Goal: Obtain resource: Obtain resource

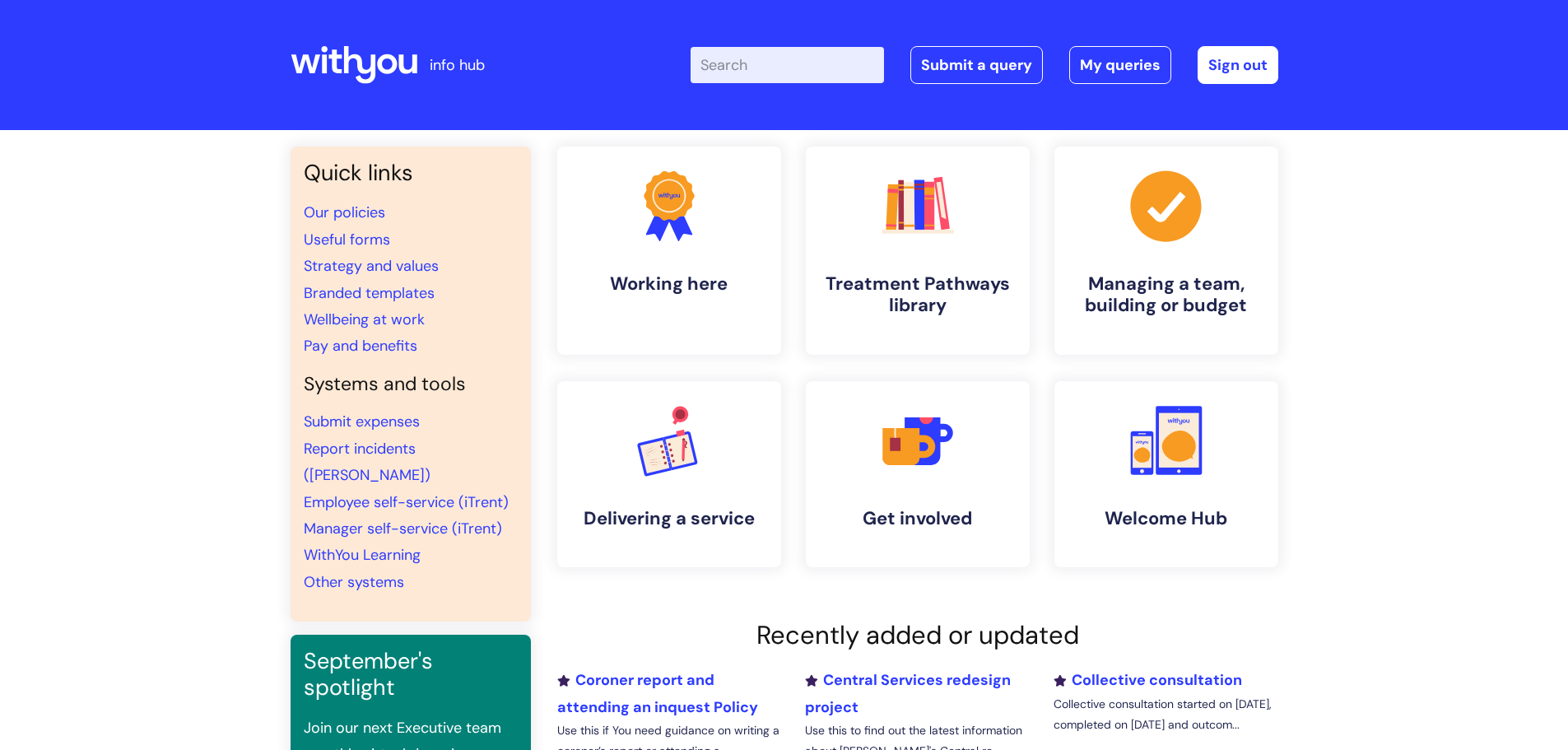
click at [756, 61] on input "Enter your search term here..." at bounding box center [788, 64] width 193 height 36
type input "referral psycho"
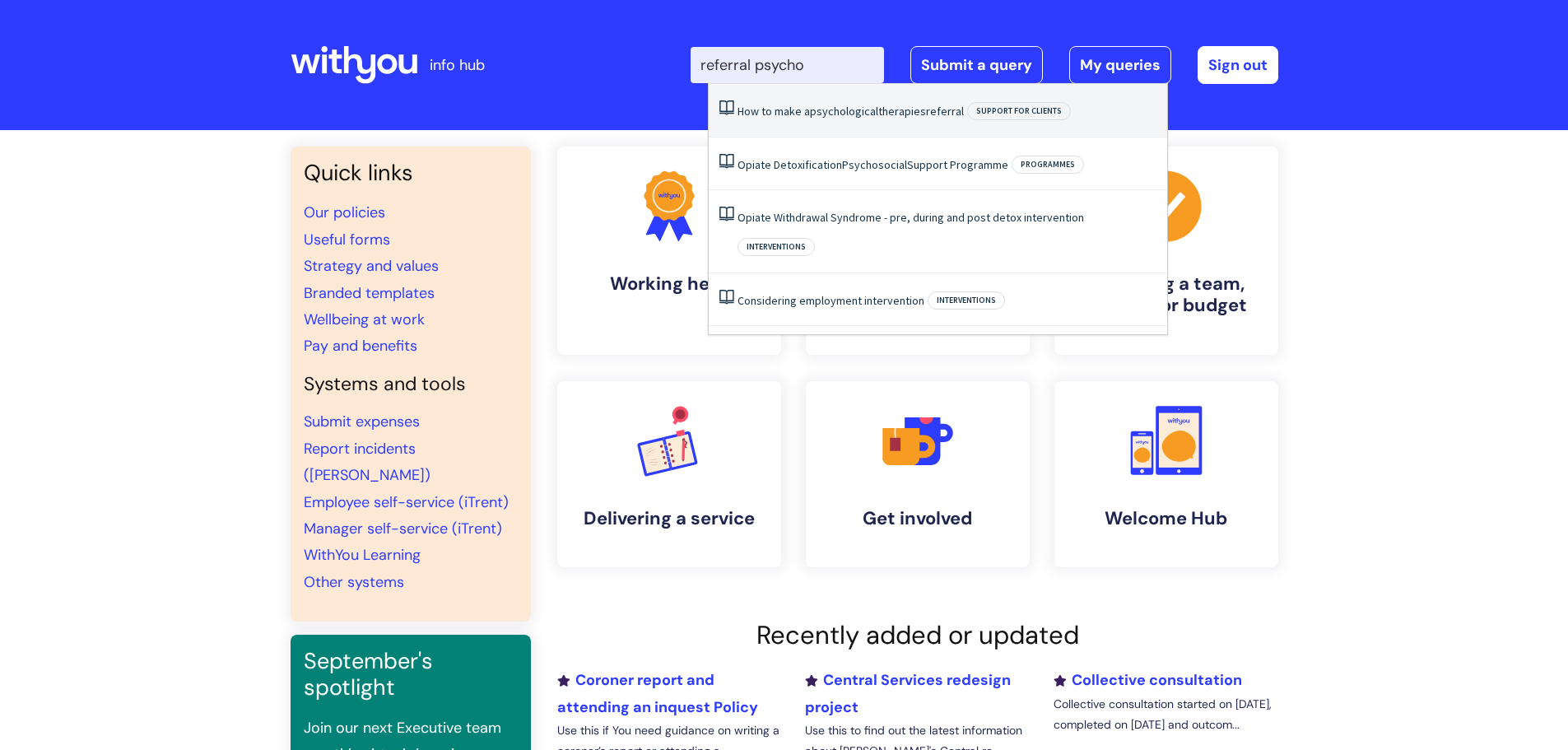
click at [811, 111] on span "psychological" at bounding box center [845, 111] width 68 height 15
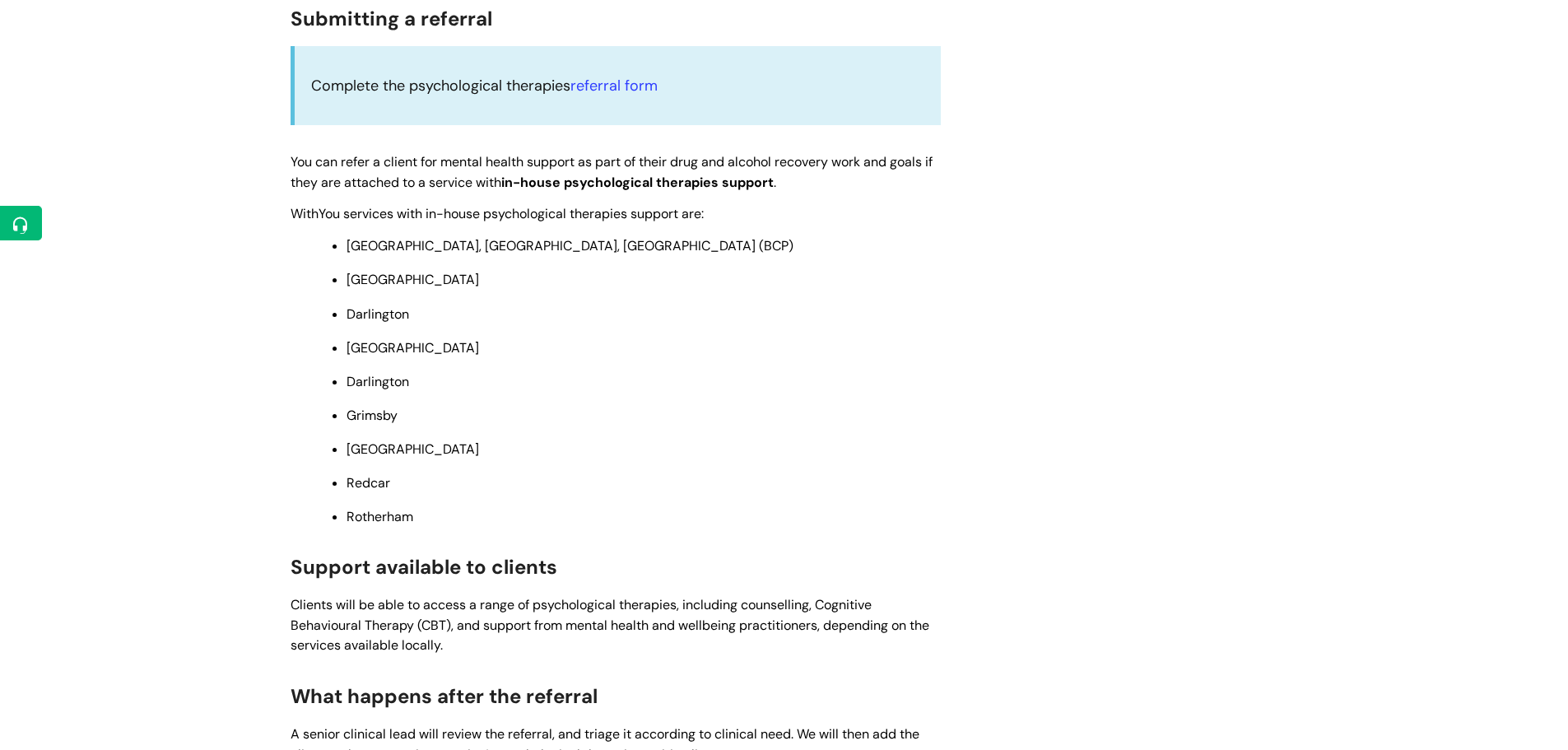
scroll to position [494, 0]
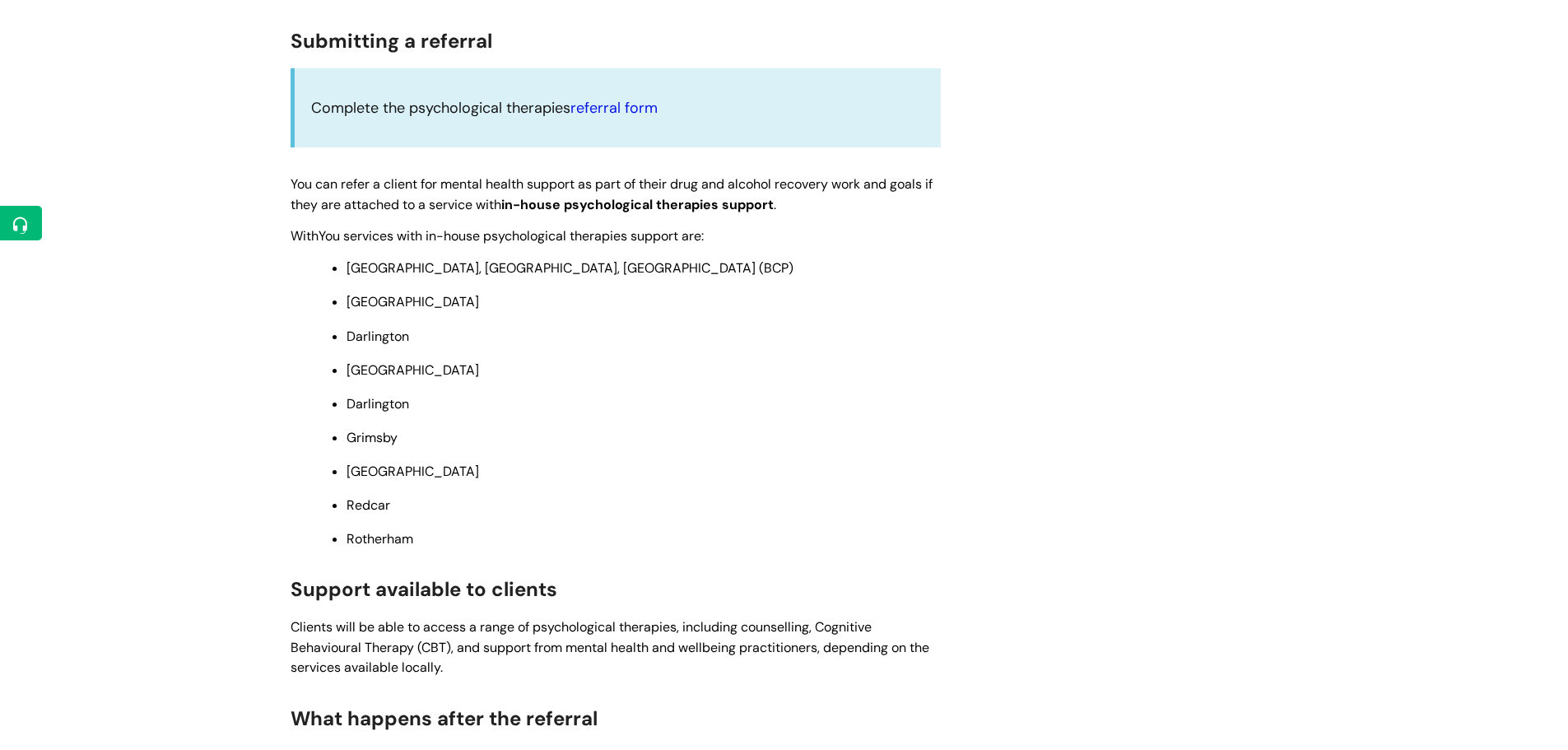
click at [601, 112] on link "referral form" at bounding box center [614, 108] width 87 height 20
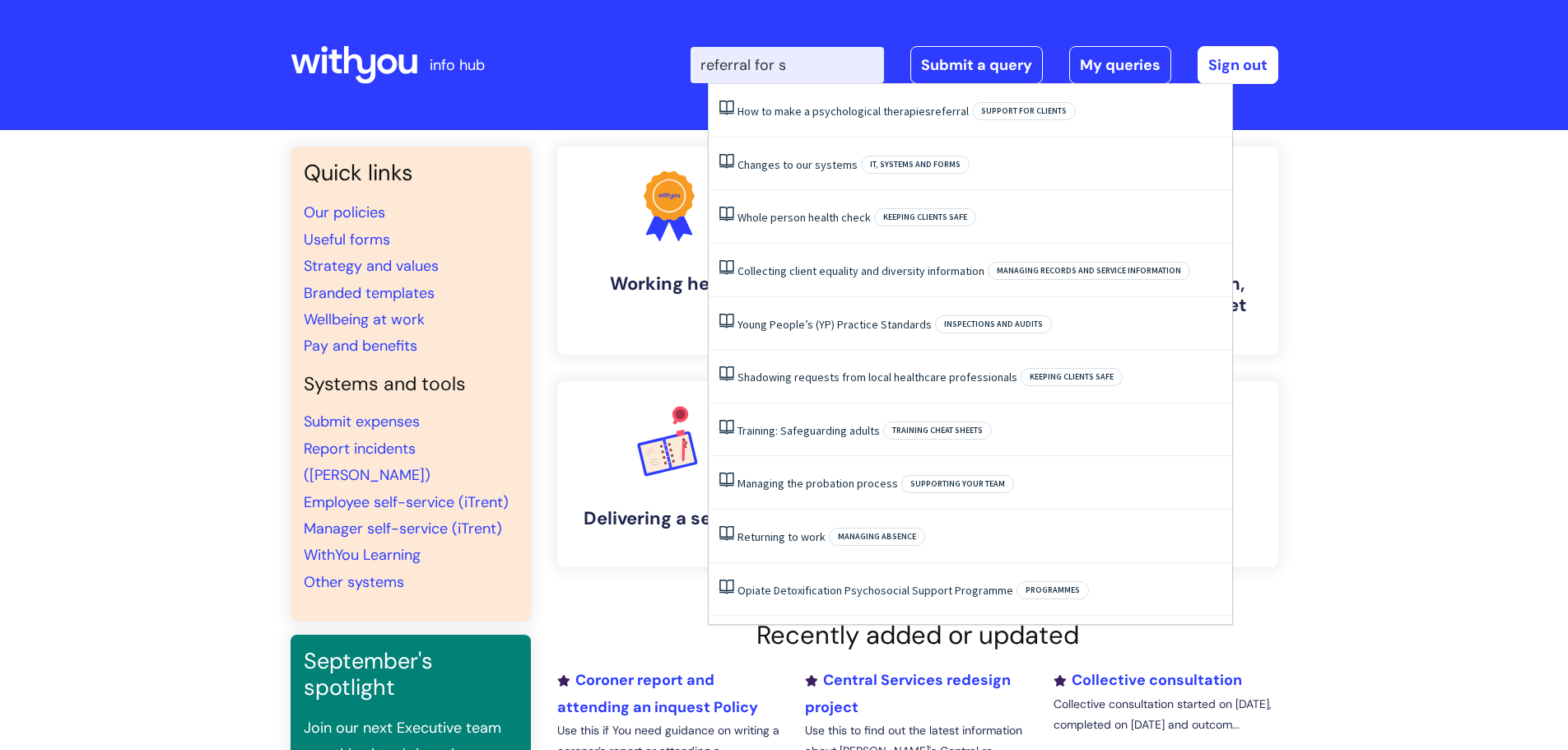
type input "referral for"
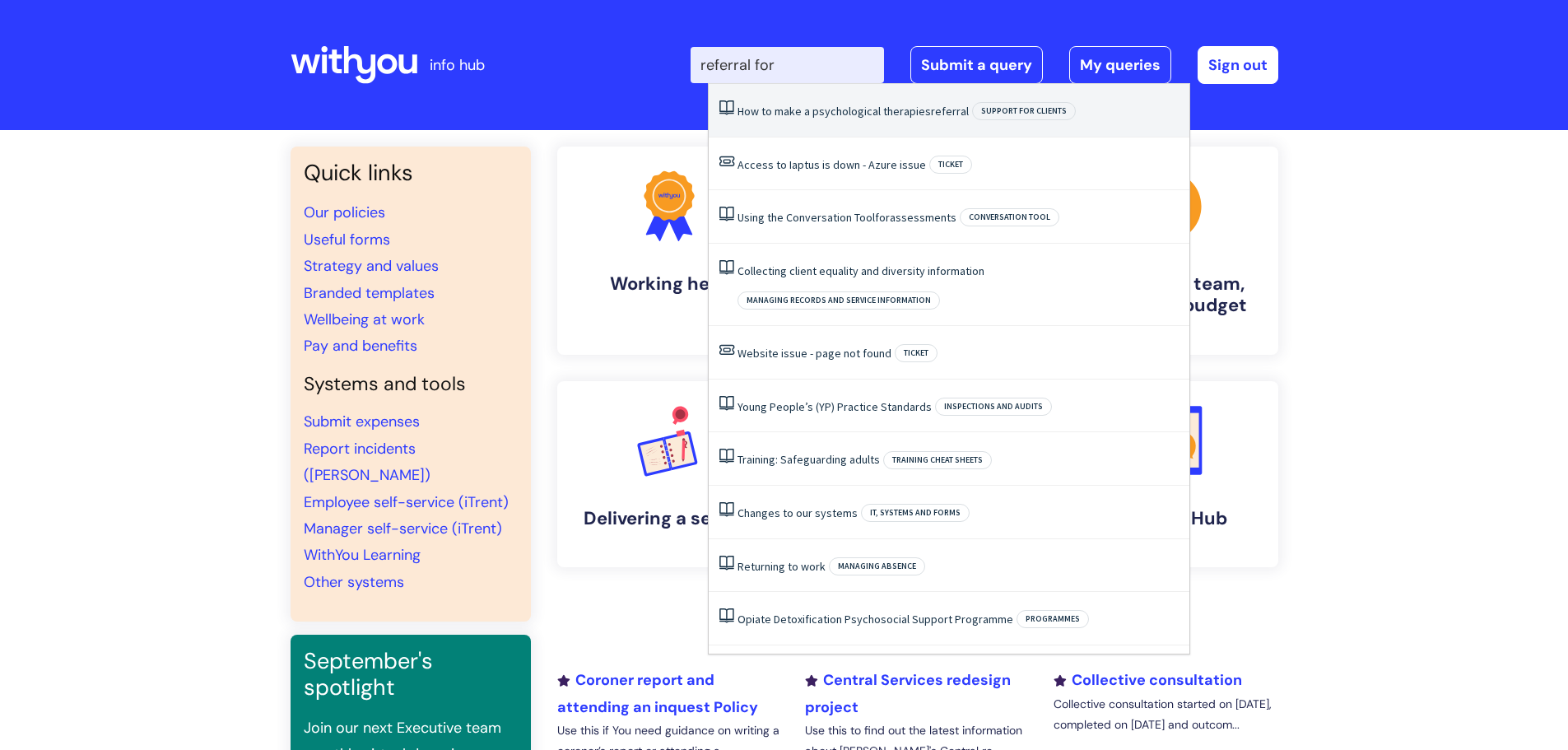
click at [870, 122] on li "How to make a psychological therapies referral Support for clients" at bounding box center [949, 111] width 481 height 54
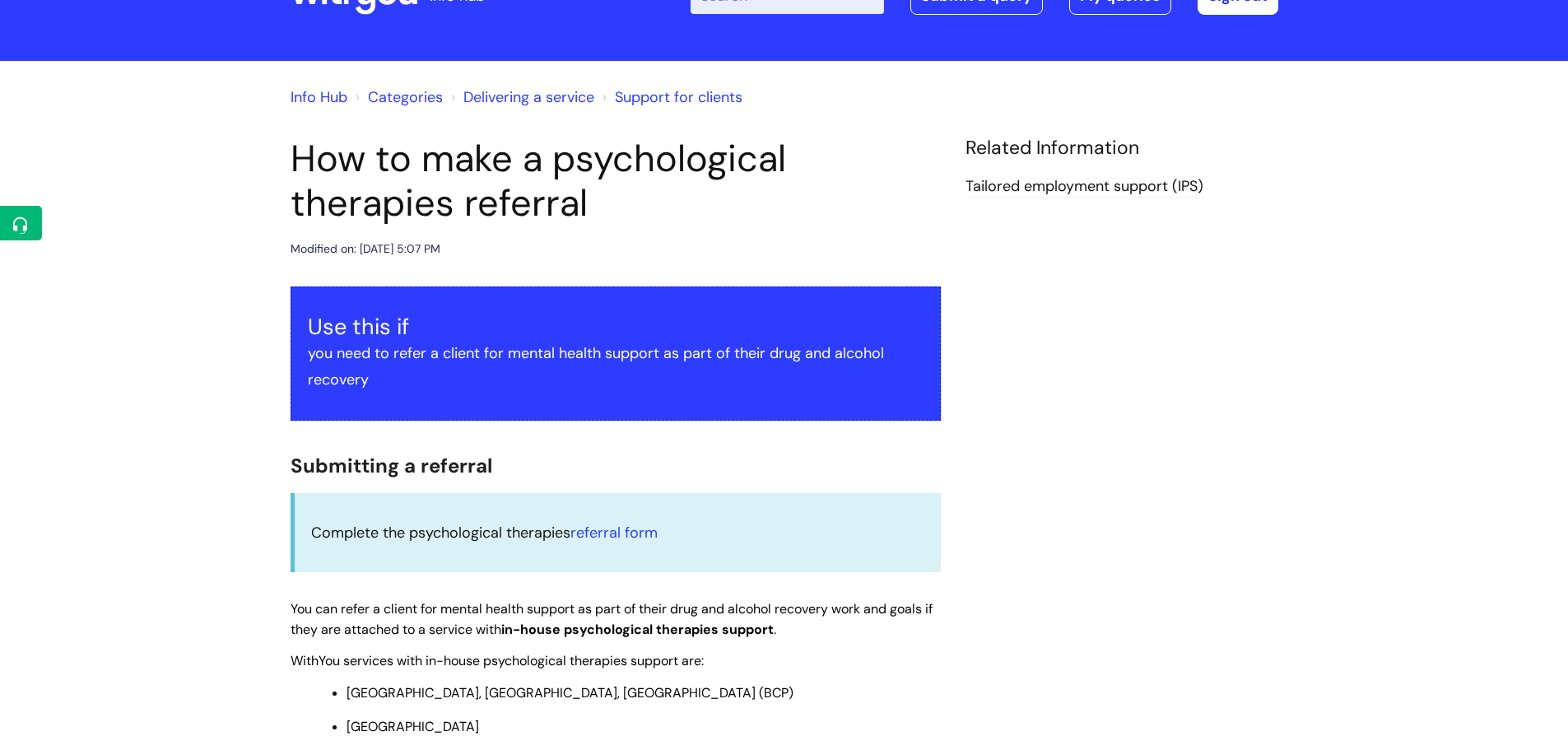
scroll to position [165, 0]
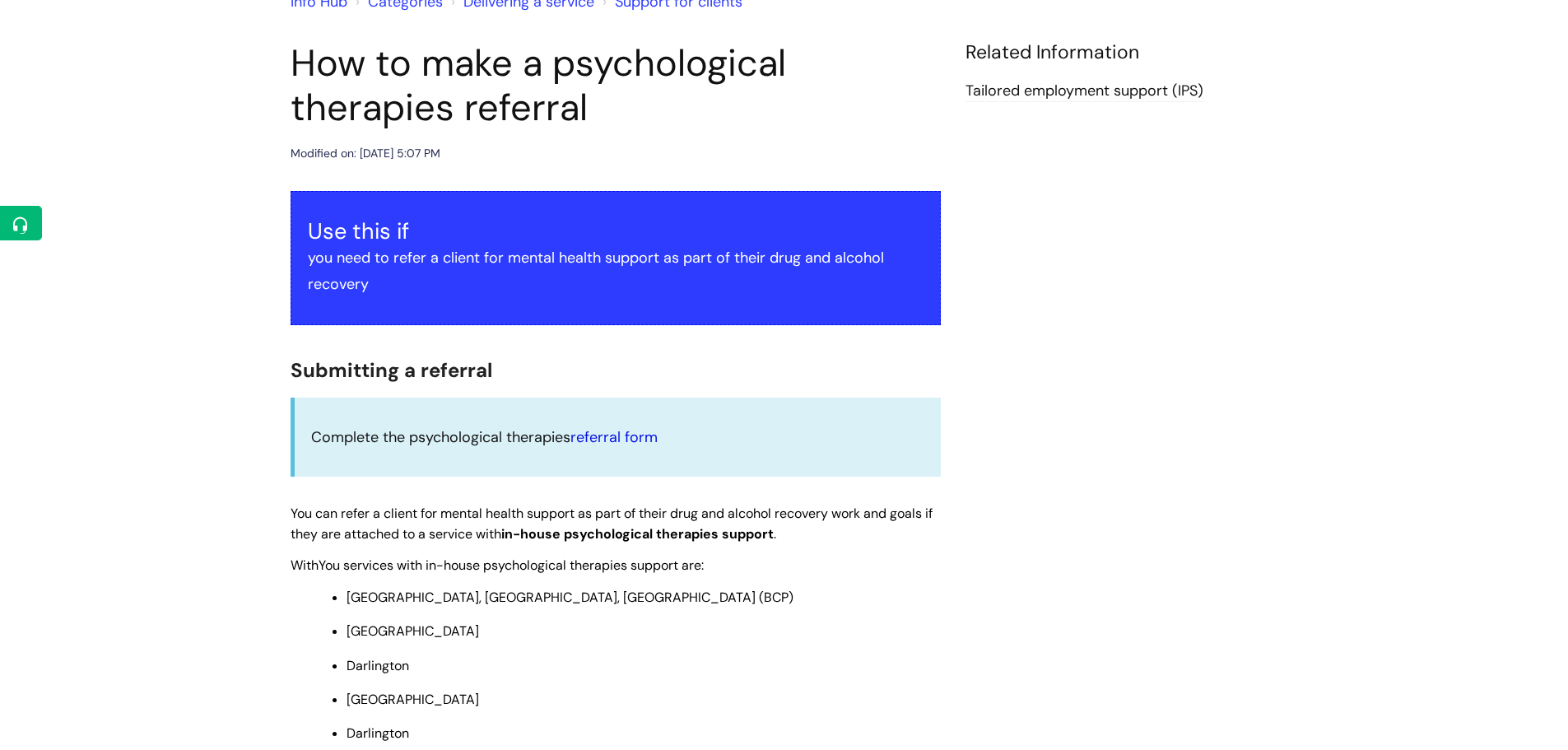
click at [624, 436] on link "referral form" at bounding box center [614, 437] width 87 height 20
